Goal: Download file/media

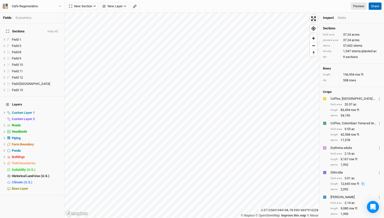
click at [379, 8] on button "Share" at bounding box center [374, 7] width 13 height 8
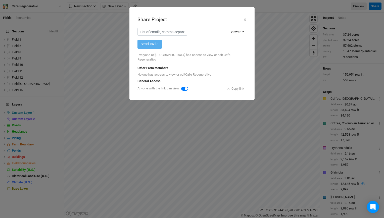
click at [234, 31] on div "Viewer" at bounding box center [235, 31] width 10 height 5
click at [244, 19] on button "×" at bounding box center [244, 19] width 3 height 9
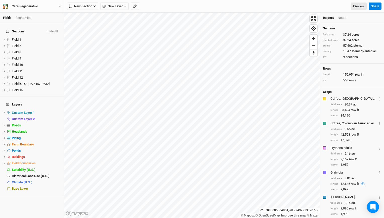
click at [59, 7] on icon "button" at bounding box center [59, 6] width 3 height 3
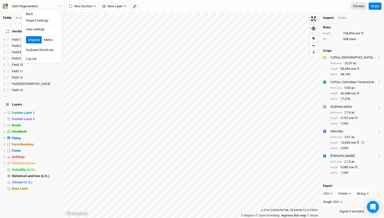
scroll to position [44, 0]
click at [331, 196] on button "CSV" at bounding box center [328, 194] width 14 height 8
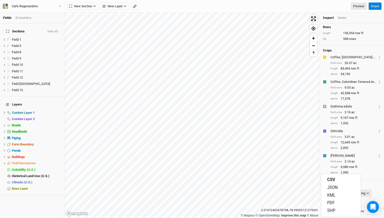
click at [364, 192] on div "lat,lng" at bounding box center [360, 193] width 9 height 5
click at [348, 194] on button "Points" at bounding box center [344, 194] width 17 height 8
click at [330, 194] on icon "button" at bounding box center [331, 193] width 3 height 3
click at [366, 196] on button "lat,lng" at bounding box center [362, 194] width 17 height 8
click at [338, 194] on div "Points" at bounding box center [342, 193] width 9 height 5
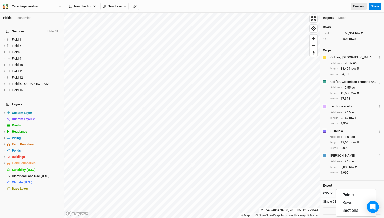
click at [322, 207] on div "Export CSV CSV JSON KML PDF SHP Points lat,lng lat,lng lng,lat Single CSV Singl…" at bounding box center [352, 198] width 64 height 37
click at [334, 211] on button "Export 9 sections" at bounding box center [352, 211] width 58 height 8
click at [329, 196] on button "CSV" at bounding box center [328, 194] width 14 height 8
click at [333, 202] on span "PDF" at bounding box center [331, 203] width 8 height 6
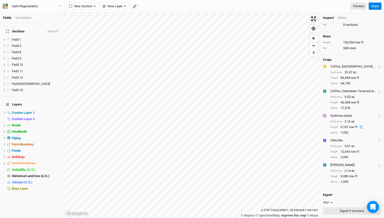
click at [337, 209] on button "Export 9 sections" at bounding box center [352, 211] width 58 height 8
click at [341, 211] on button "Export 9 sections" at bounding box center [352, 211] width 58 height 8
click at [328, 204] on div "PDF" at bounding box center [326, 202] width 6 height 5
click at [340, 181] on button "CSV" at bounding box center [341, 180] width 40 height 8
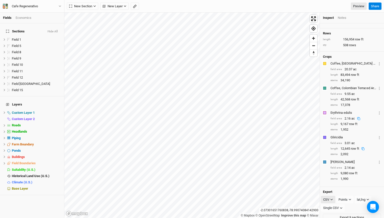
click at [331, 201] on icon "button" at bounding box center [331, 199] width 3 height 3
click at [340, 188] on button "JSON" at bounding box center [341, 188] width 40 height 8
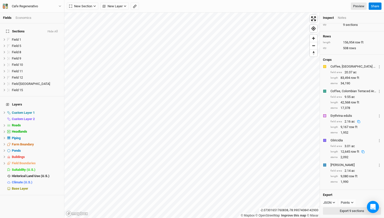
click at [342, 212] on button "Export 9 sections" at bounding box center [352, 211] width 58 height 8
click at [349, 211] on button "Export 9 sections" at bounding box center [352, 211] width 58 height 8
click at [352, 203] on icon "button" at bounding box center [351, 202] width 3 height 3
click at [333, 203] on icon "button" at bounding box center [333, 203] width 2 height 2
click at [340, 196] on button "KML" at bounding box center [341, 196] width 40 height 8
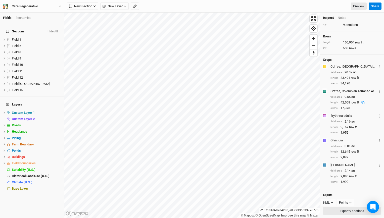
click at [338, 212] on button "Export 9 sections" at bounding box center [352, 211] width 58 height 8
click at [344, 212] on button "Export 9 sections" at bounding box center [352, 211] width 58 height 8
click at [349, 203] on icon "button" at bounding box center [350, 202] width 3 height 3
click at [349, 197] on span "Points" at bounding box center [347, 195] width 11 height 6
click at [340, 209] on button "Export 9 sections" at bounding box center [352, 211] width 58 height 8
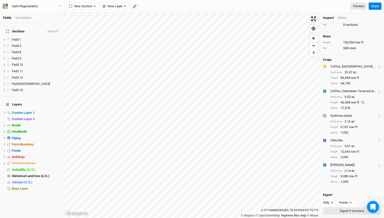
click at [340, 209] on button "Export 9 sections" at bounding box center [352, 211] width 58 height 8
click at [327, 200] on button "KML" at bounding box center [328, 203] width 15 height 8
click at [330, 209] on span "SHP" at bounding box center [331, 211] width 8 height 6
click at [330, 209] on button "Export 9 sections" at bounding box center [352, 211] width 58 height 8
click at [333, 202] on icon "button" at bounding box center [331, 202] width 3 height 3
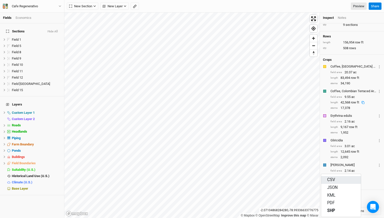
click at [335, 182] on button "CSV" at bounding box center [341, 180] width 40 height 8
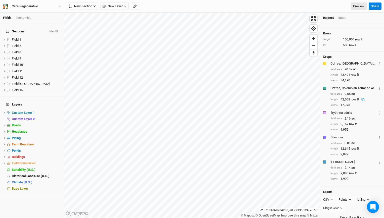
scroll to position [44, 0]
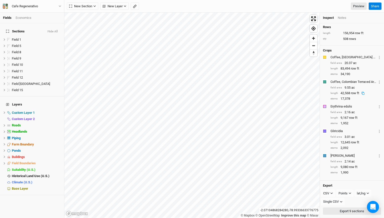
click at [346, 212] on button "Export 9 sections" at bounding box center [352, 211] width 58 height 8
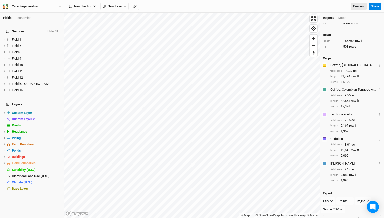
scroll to position [44, 0]
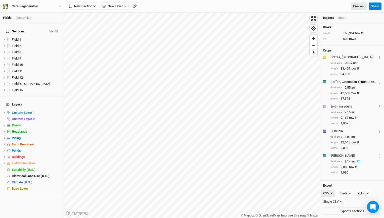
click at [329, 193] on button "CSV" at bounding box center [328, 194] width 14 height 8
click at [332, 196] on span "KML" at bounding box center [331, 196] width 8 height 6
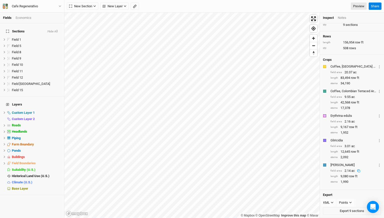
scroll to position [35, 0]
click at [336, 213] on button "Export 9 sections" at bounding box center [352, 211] width 58 height 8
click at [342, 213] on button "Export 9 sections" at bounding box center [352, 211] width 58 height 8
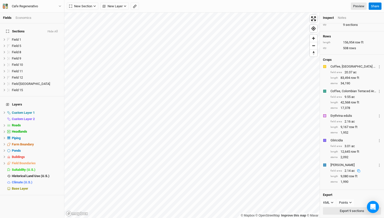
click at [342, 213] on button "Export 9 sections" at bounding box center [352, 211] width 58 height 8
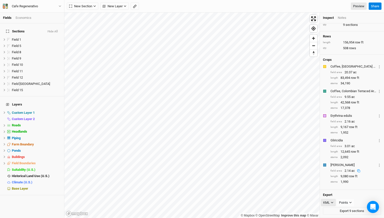
click at [331, 202] on icon "button" at bounding box center [331, 202] width 3 height 3
click at [330, 210] on span "SHP" at bounding box center [331, 211] width 8 height 6
click at [336, 211] on button "Export 9 sections" at bounding box center [352, 211] width 58 height 8
click at [325, 203] on div "SHP" at bounding box center [326, 202] width 6 height 5
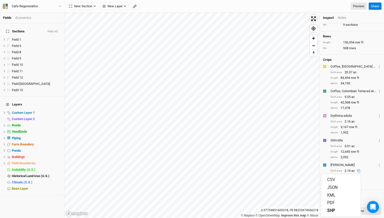
click at [362, 212] on button "Export 9 sections" at bounding box center [352, 211] width 58 height 8
click at [332, 204] on button "SHP" at bounding box center [328, 203] width 15 height 8
click at [335, 180] on button "CSV" at bounding box center [341, 180] width 40 height 8
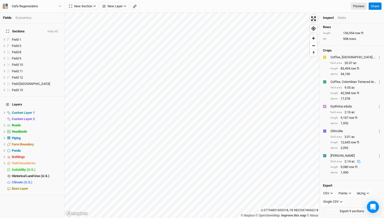
scroll to position [44, 0]
